Goal: Task Accomplishment & Management: Manage account settings

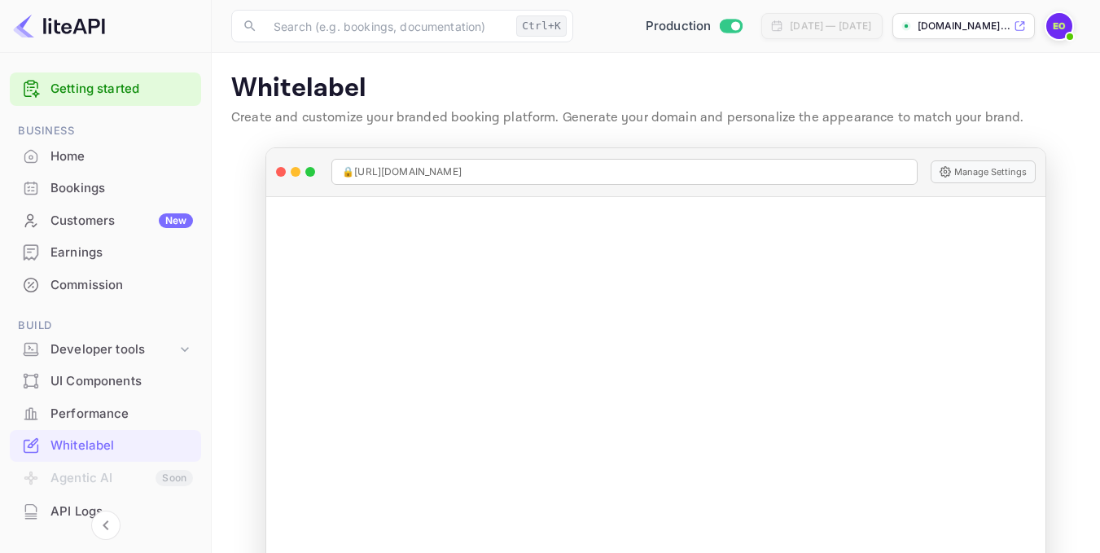
scroll to position [2, 0]
click at [88, 146] on div "Home" at bounding box center [105, 158] width 191 height 32
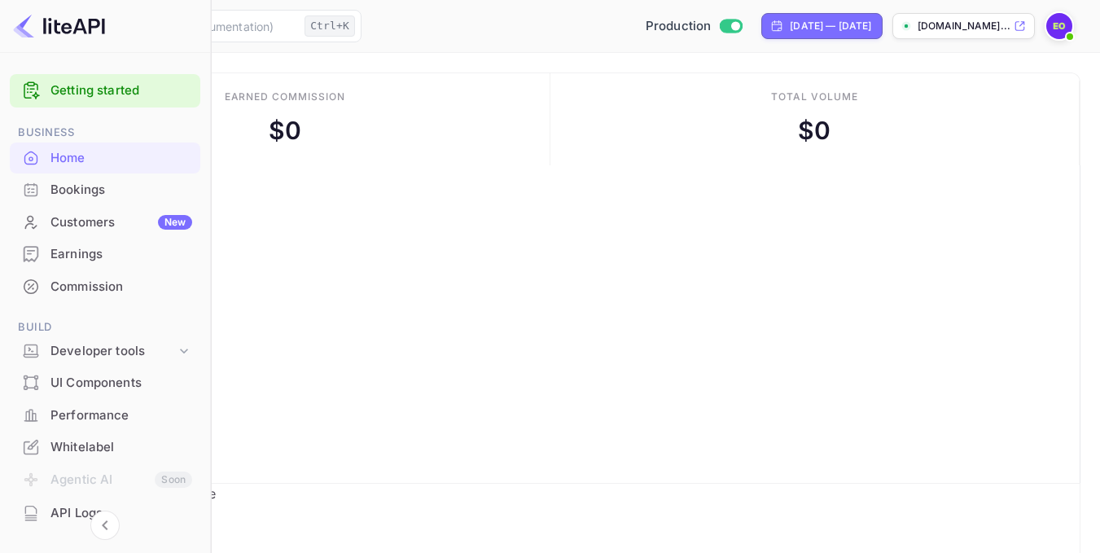
click at [80, 190] on div "Bookings" at bounding box center [121, 190] width 142 height 19
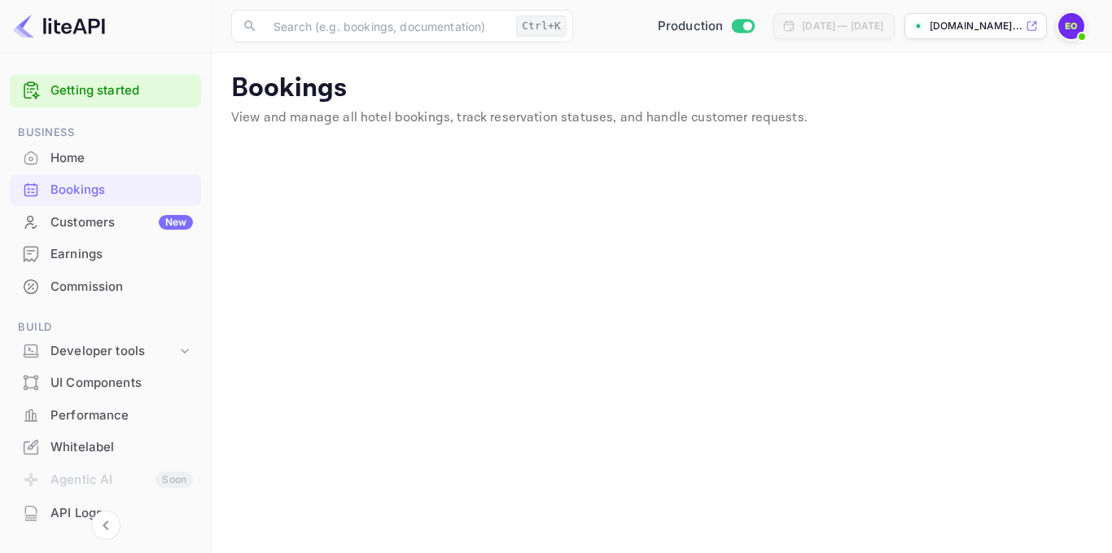
click at [85, 220] on div "Customers New" at bounding box center [121, 222] width 142 height 19
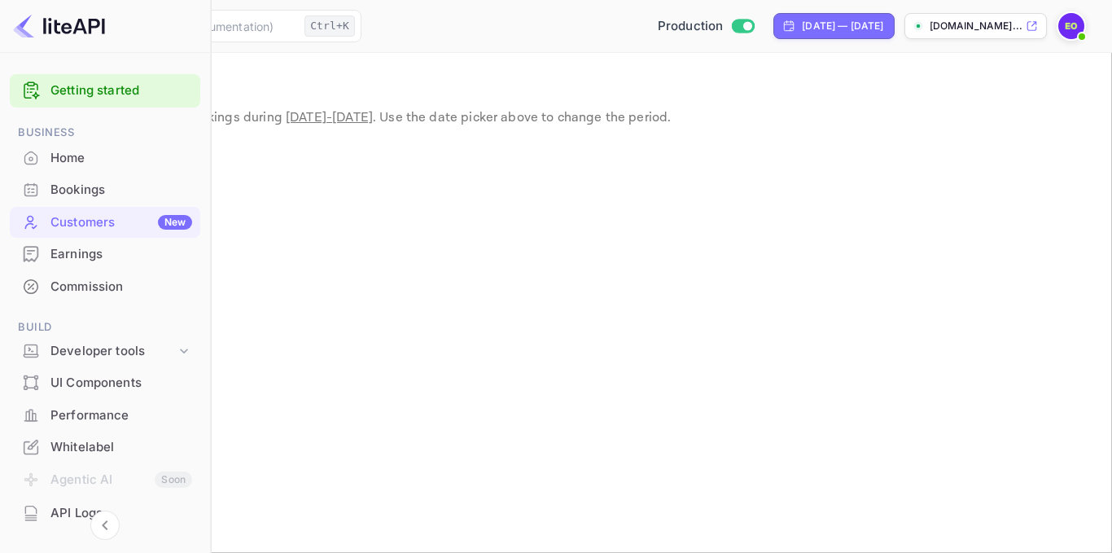
click at [83, 255] on div "Earnings" at bounding box center [121, 254] width 142 height 19
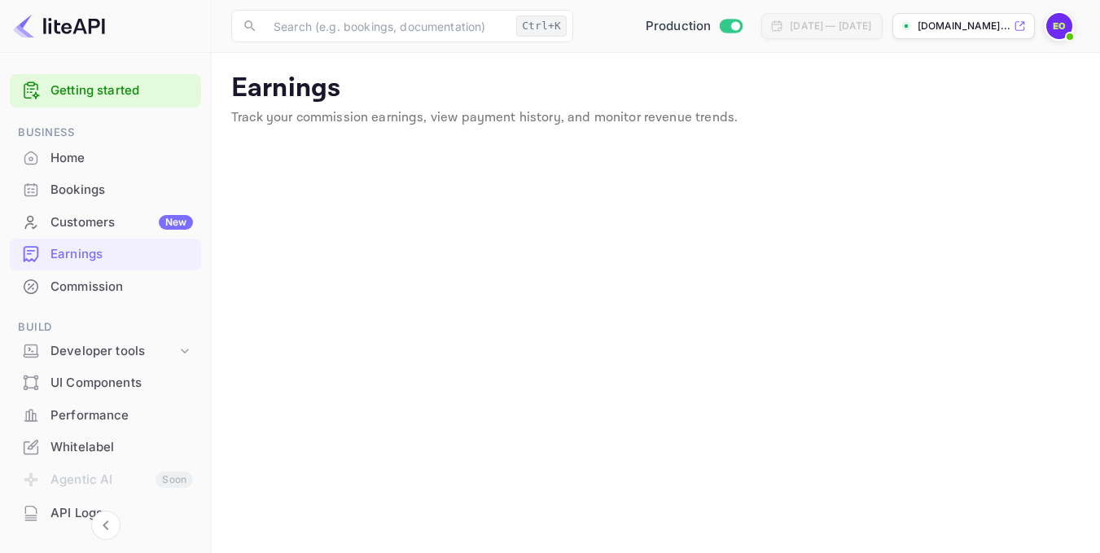
click at [105, 295] on div "Commission" at bounding box center [121, 287] width 142 height 19
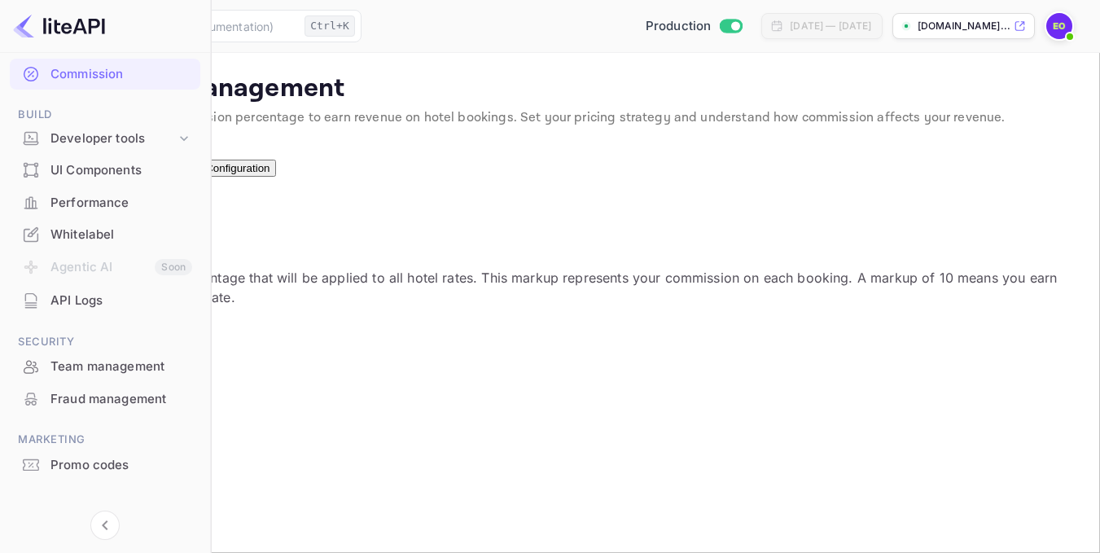
scroll to position [228, 0]
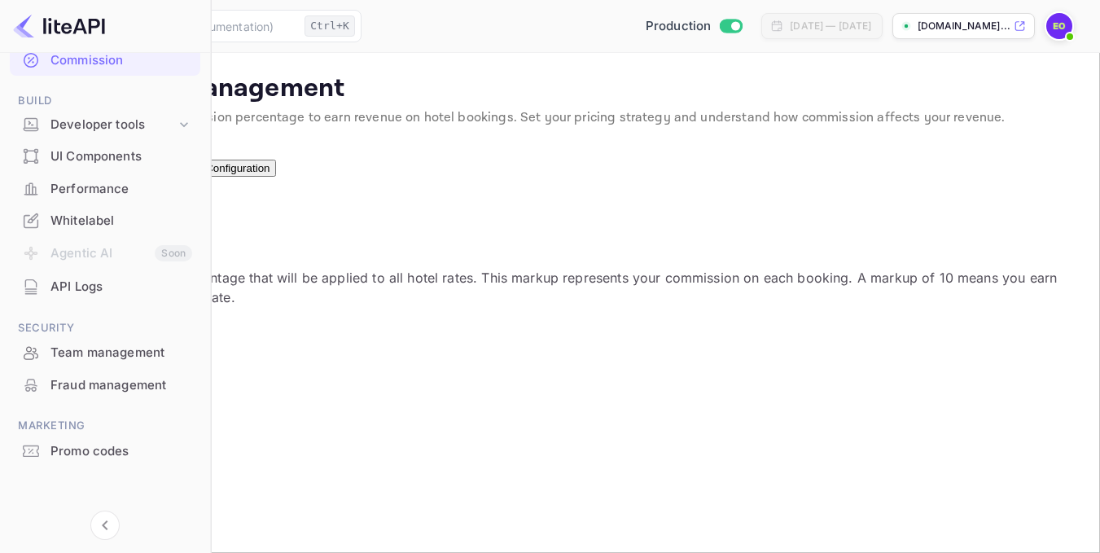
click at [74, 282] on div "API Logs" at bounding box center [121, 287] width 142 height 19
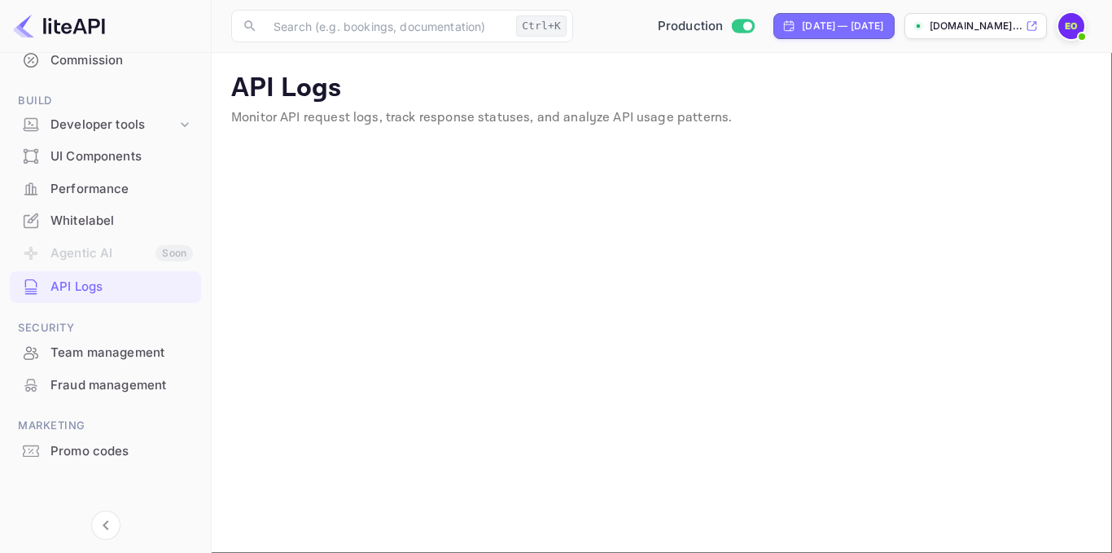
click at [125, 366] on div "Team management" at bounding box center [105, 353] width 191 height 32
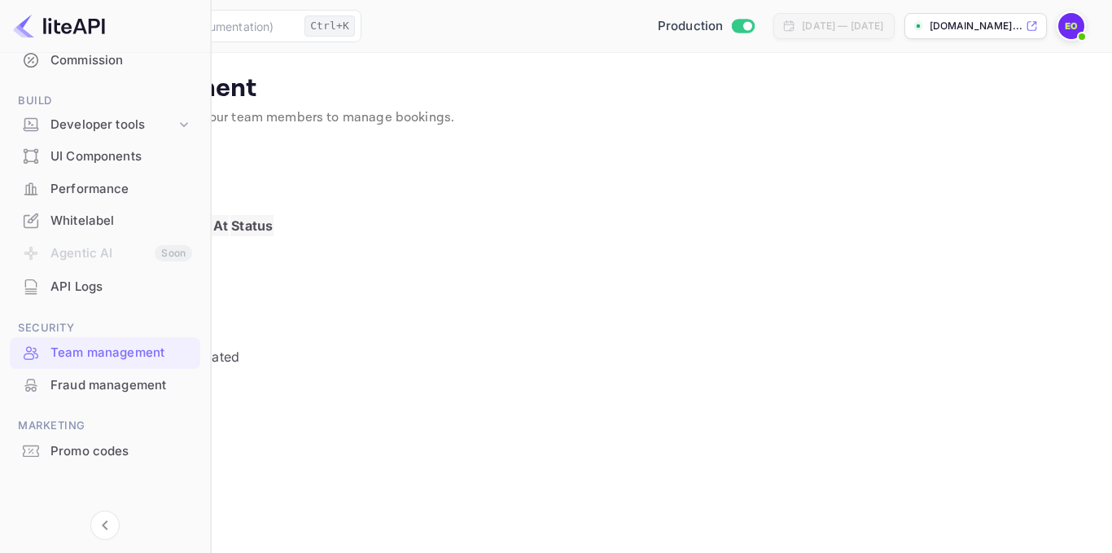
click at [128, 383] on div "Fraud management" at bounding box center [121, 385] width 142 height 19
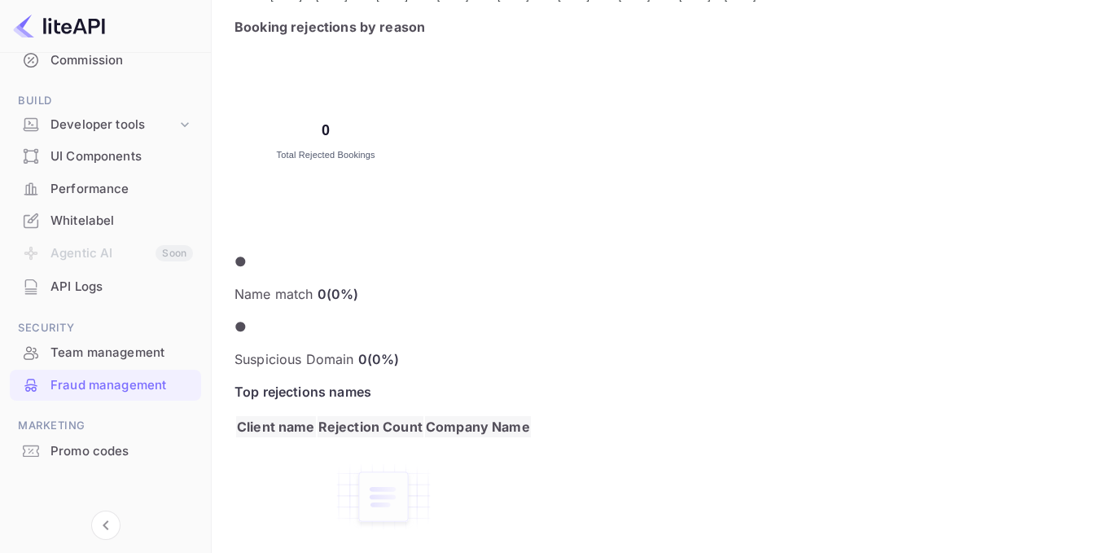
scroll to position [772, 0]
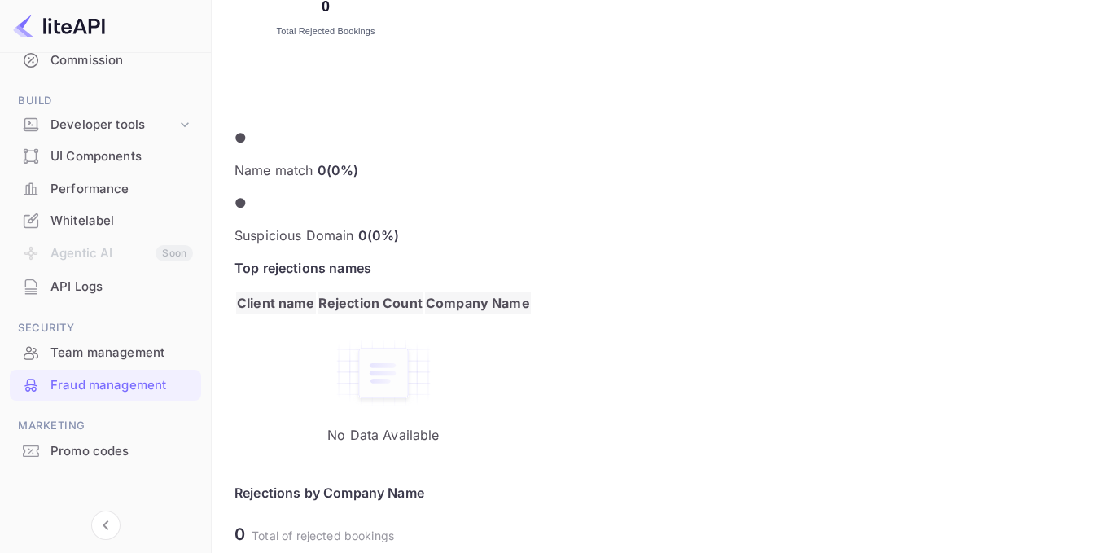
click at [128, 452] on div "Promo codes" at bounding box center [121, 451] width 142 height 19
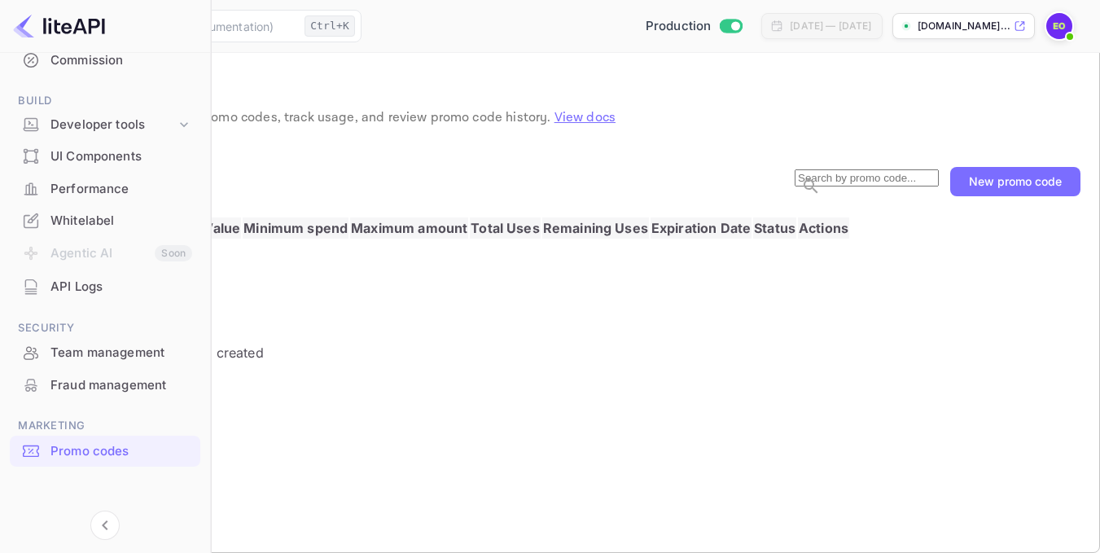
click at [993, 188] on div "New promo code" at bounding box center [1015, 181] width 93 height 14
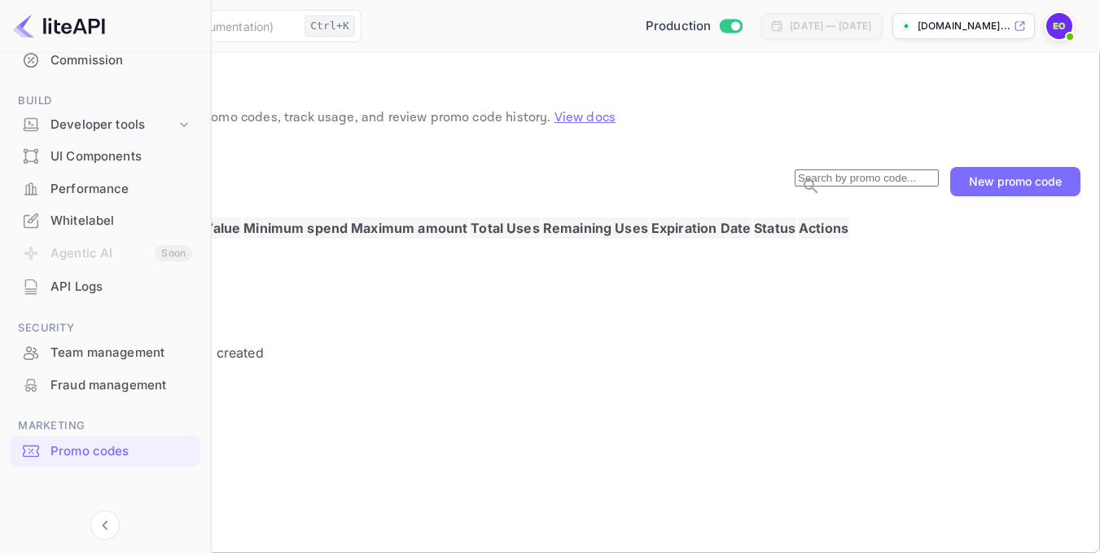
click at [181, 118] on icon at bounding box center [184, 124] width 16 height 16
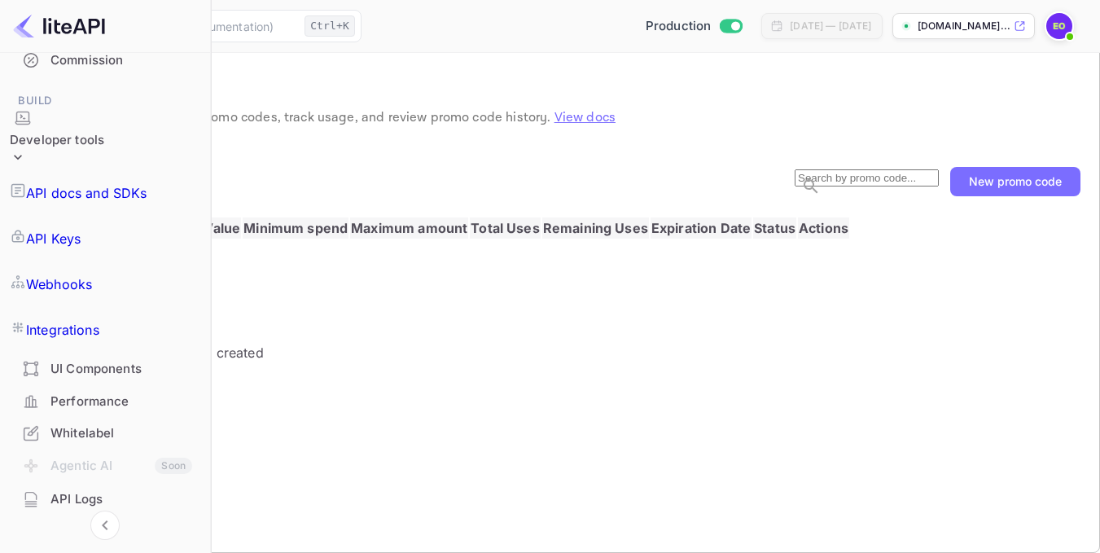
click at [92, 392] on div "Performance" at bounding box center [121, 401] width 142 height 19
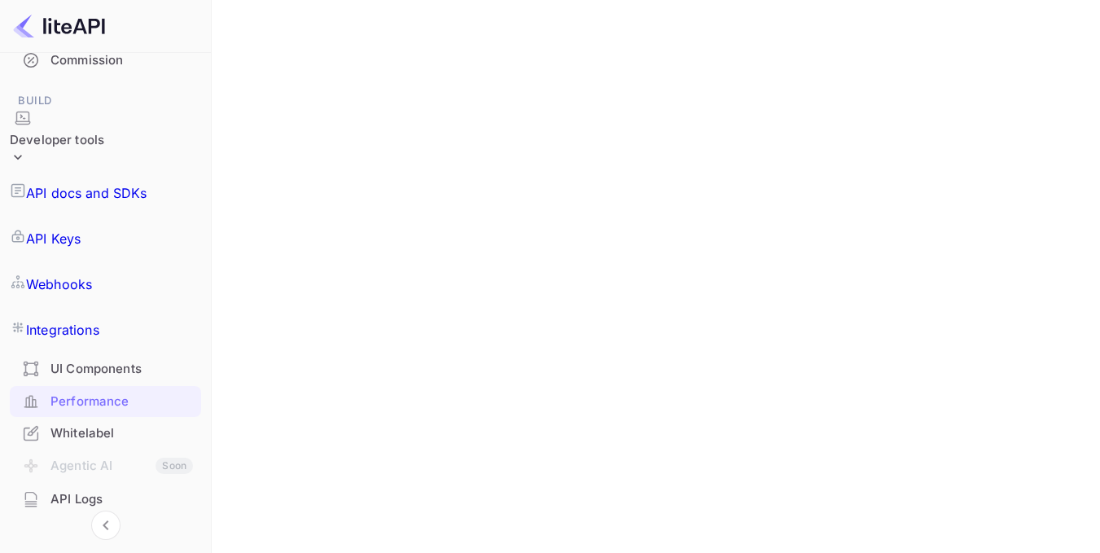
scroll to position [238, 0]
click at [76, 424] on div "Whitelabel" at bounding box center [121, 433] width 142 height 19
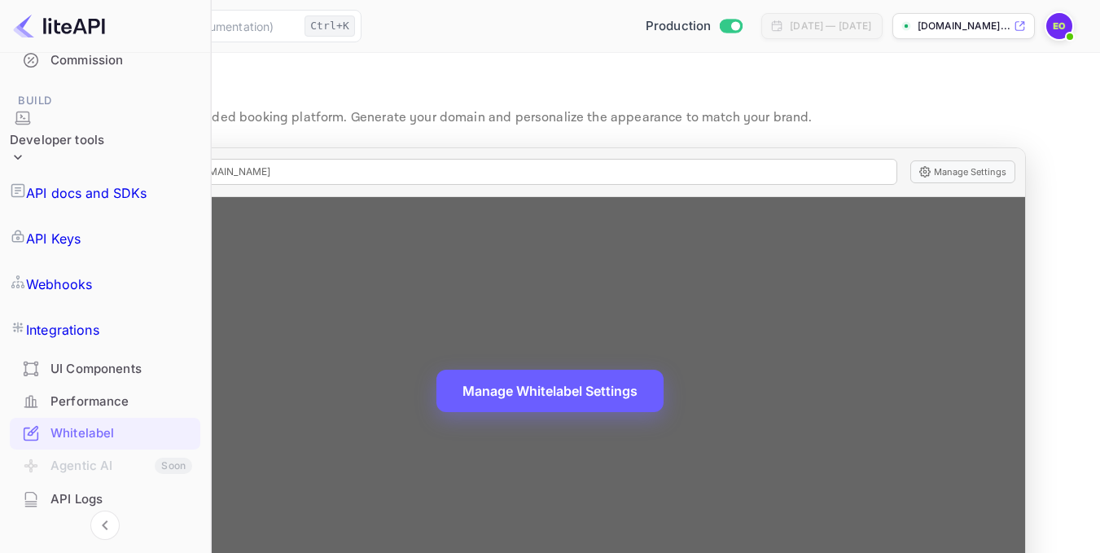
click at [635, 388] on button "Manage Whitelabel Settings" at bounding box center [549, 391] width 227 height 42
